Goal: Information Seeking & Learning: Learn about a topic

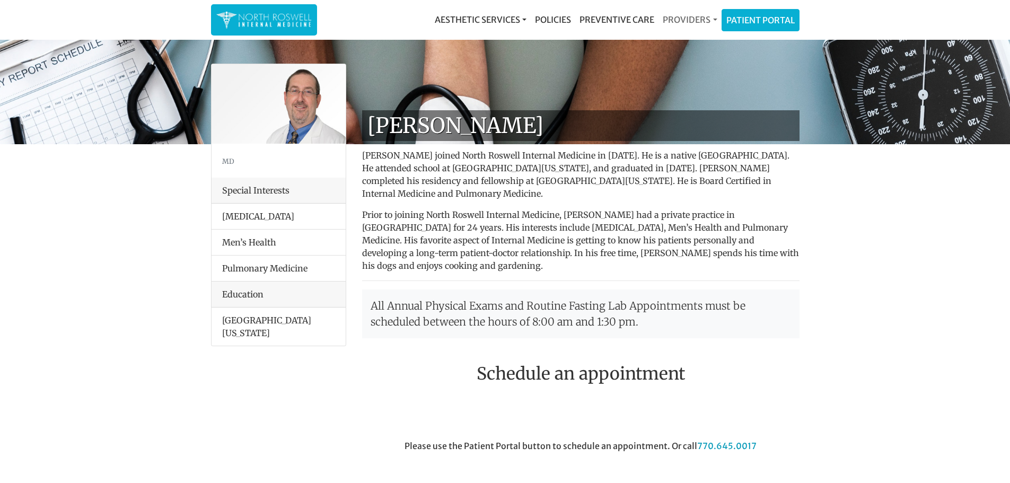
click at [666, 18] on link "Providers" at bounding box center [689, 19] width 63 height 21
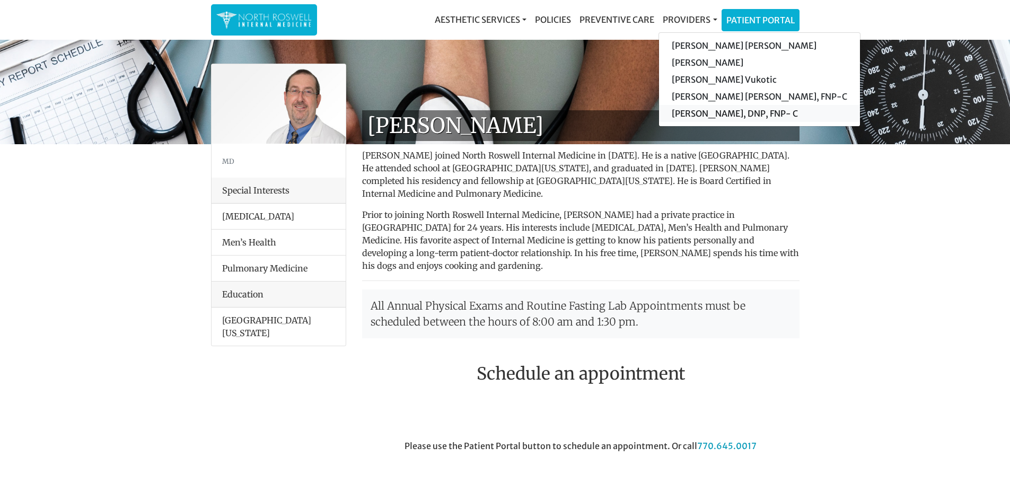
click at [685, 110] on link "[PERSON_NAME], DNP, FNP- C" at bounding box center [759, 113] width 201 height 17
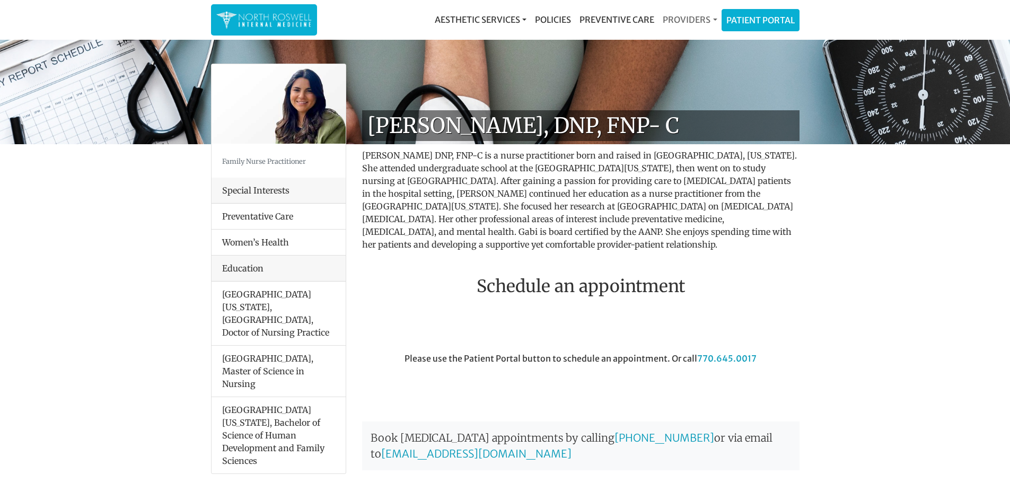
click at [692, 28] on link "Providers" at bounding box center [689, 19] width 63 height 21
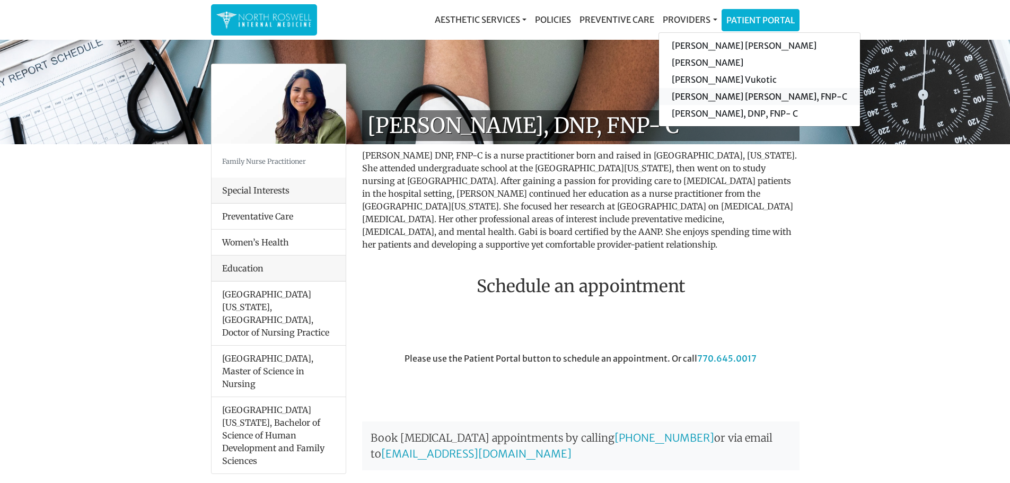
click at [696, 96] on link "[PERSON_NAME] [PERSON_NAME], FNP-C" at bounding box center [759, 96] width 201 height 17
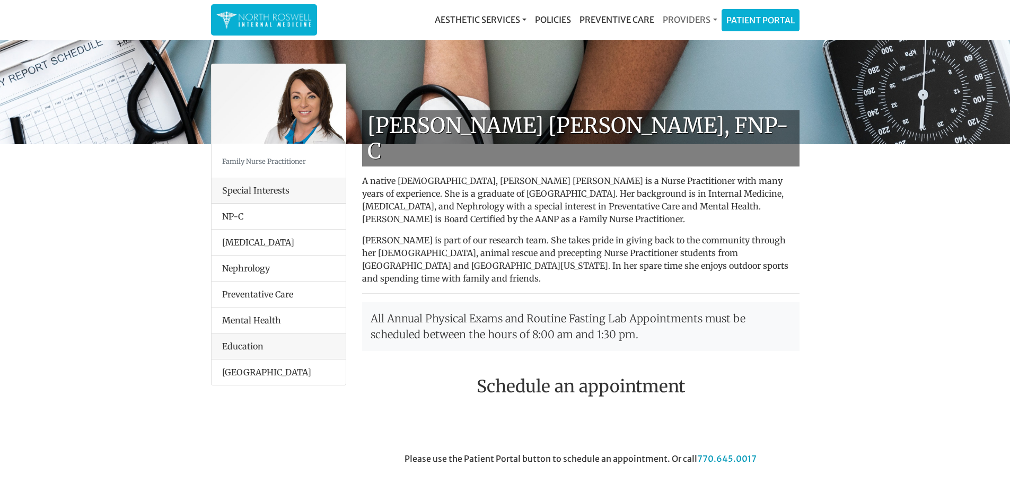
click at [684, 25] on link "Providers" at bounding box center [689, 19] width 63 height 21
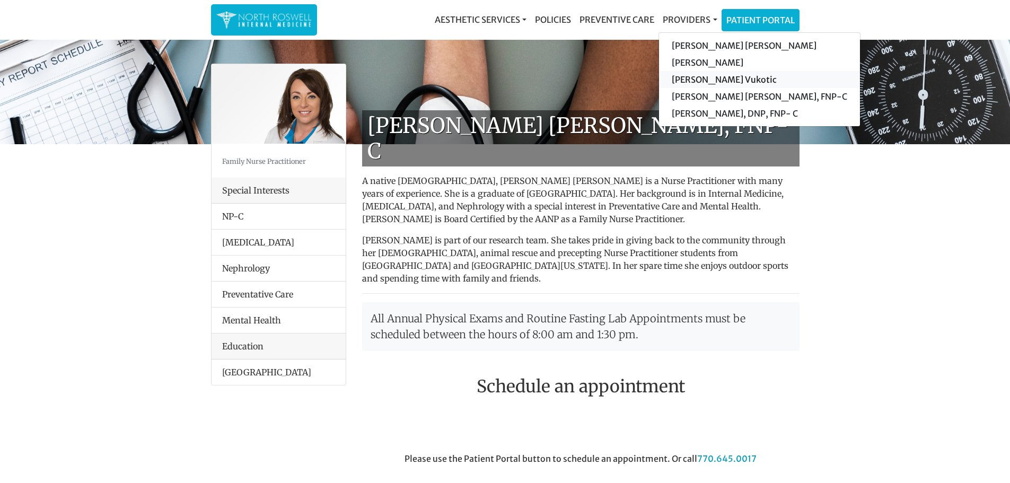
click at [685, 79] on link "[PERSON_NAME] Vukotic" at bounding box center [759, 79] width 201 height 17
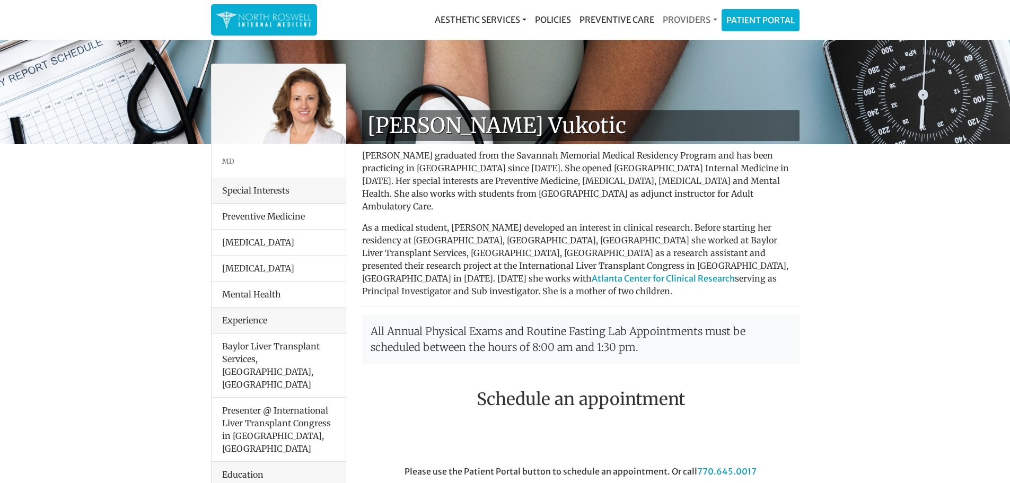
click at [682, 22] on link "Providers" at bounding box center [689, 19] width 63 height 21
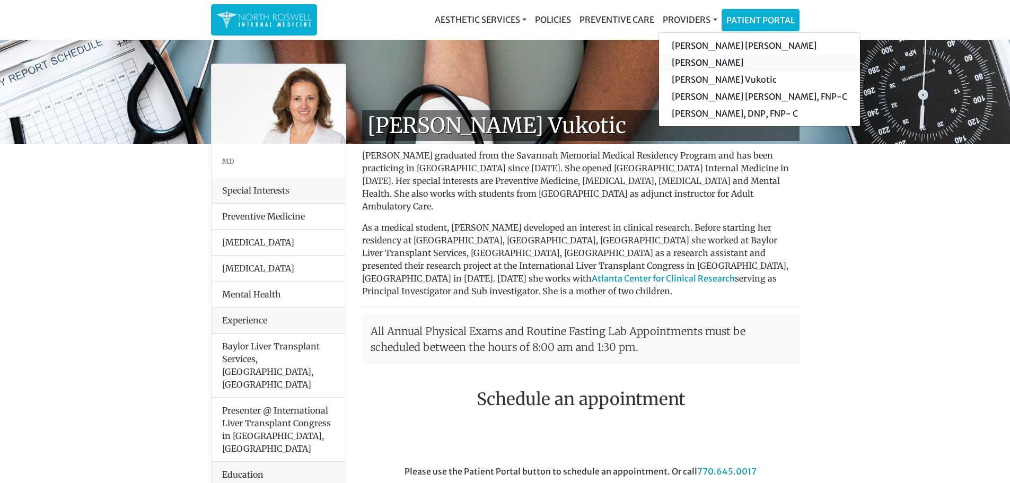
click at [689, 59] on link "[PERSON_NAME]" at bounding box center [759, 62] width 201 height 17
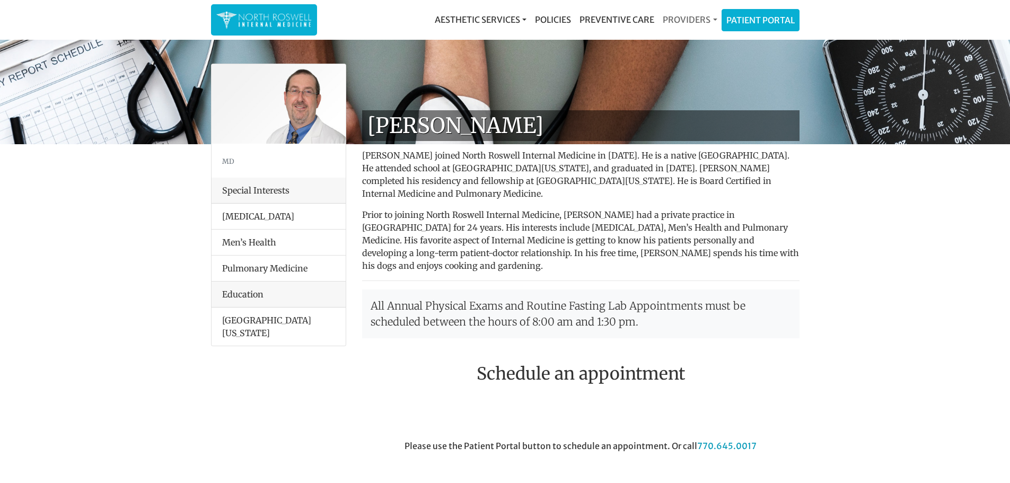
click at [703, 24] on link "Providers" at bounding box center [689, 19] width 63 height 21
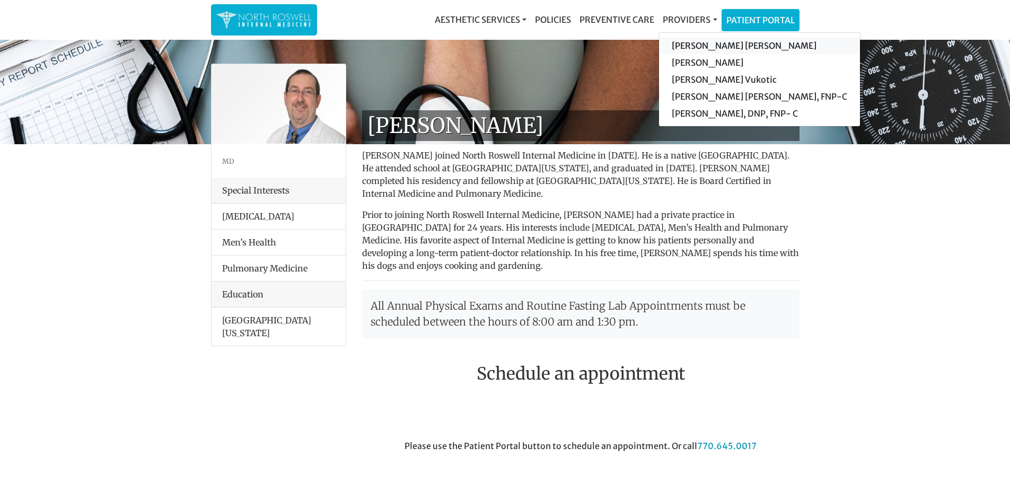
click at [702, 46] on link "[PERSON_NAME] [PERSON_NAME]" at bounding box center [759, 45] width 201 height 17
